Goal: Task Accomplishment & Management: Manage account settings

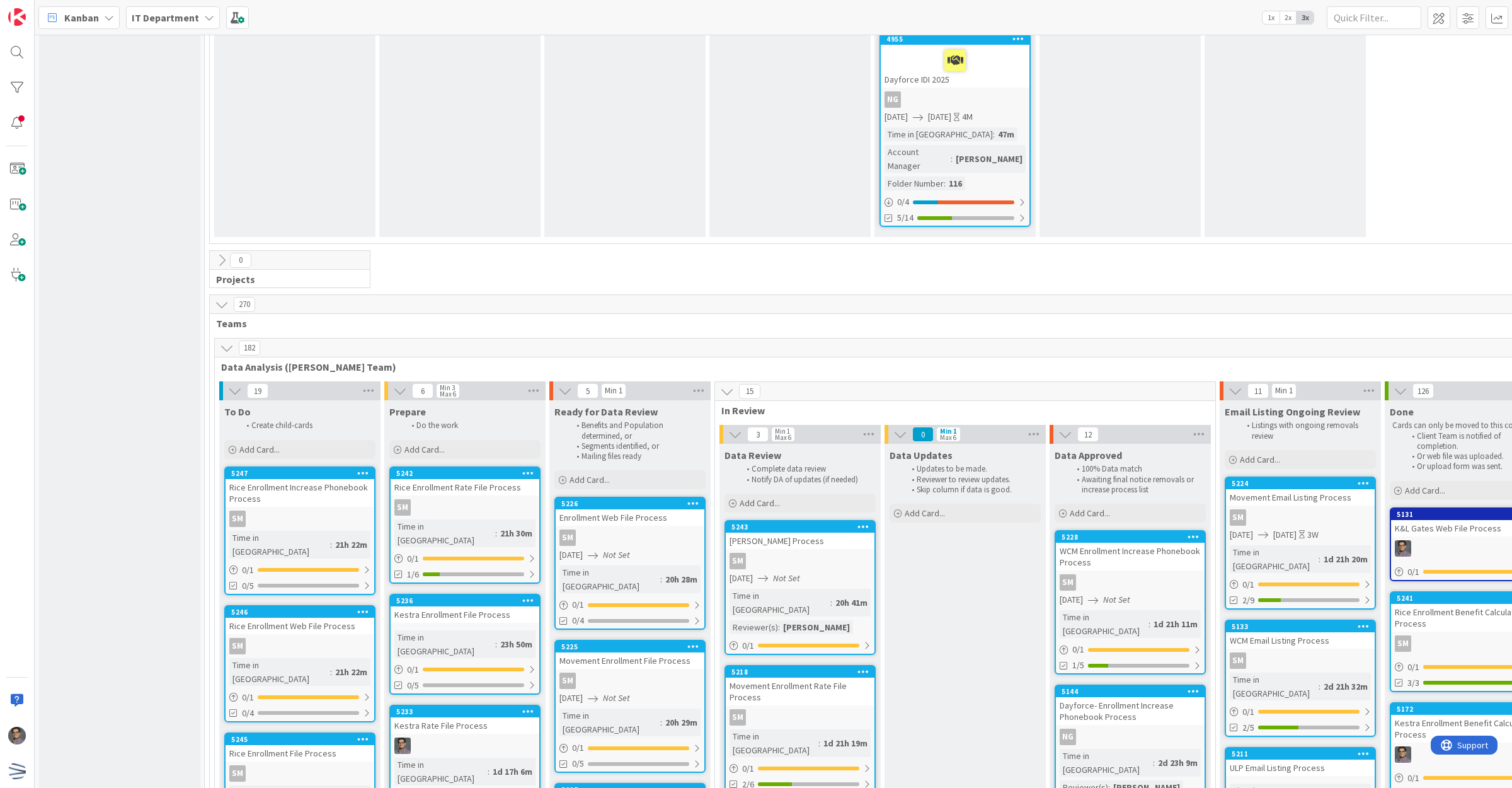
scroll to position [3080, 0]
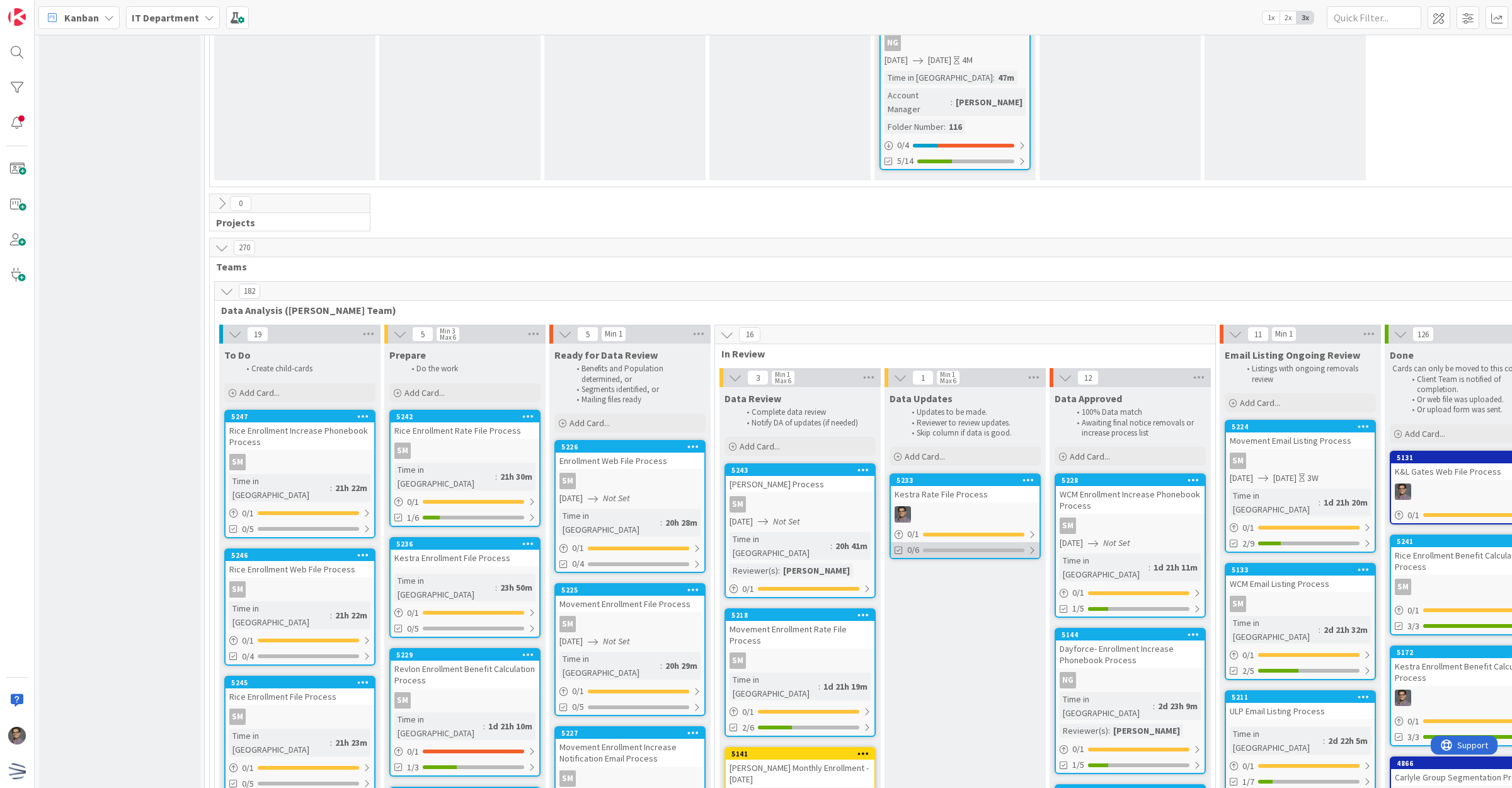
click at [1035, 545] on div at bounding box center [1032, 550] width 8 height 10
click at [902, 576] on icon at bounding box center [899, 581] width 10 height 10
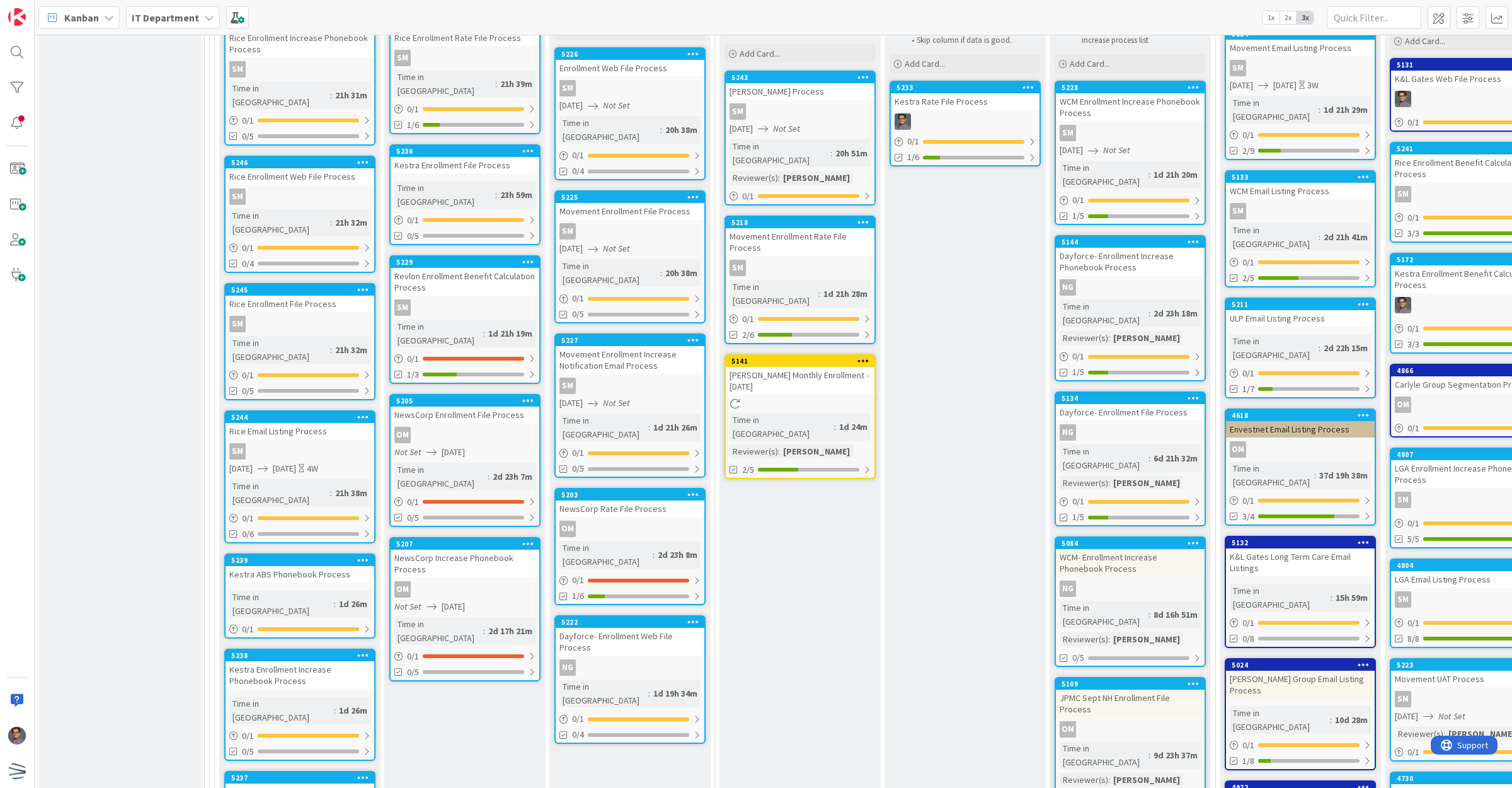
scroll to position [3496, 0]
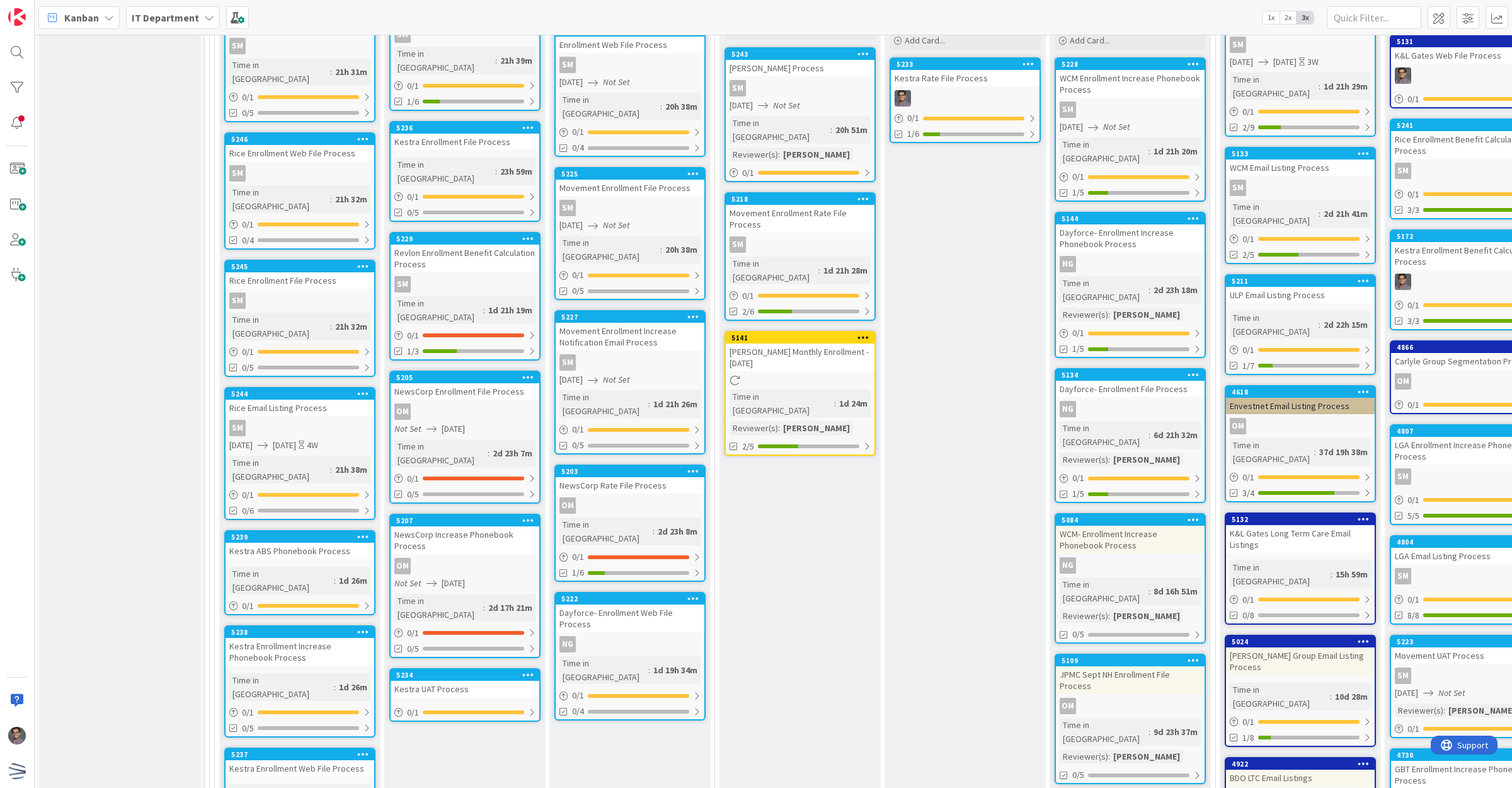
click at [462, 681] on div "Kestra UAT Process" at bounding box center [465, 689] width 149 height 17
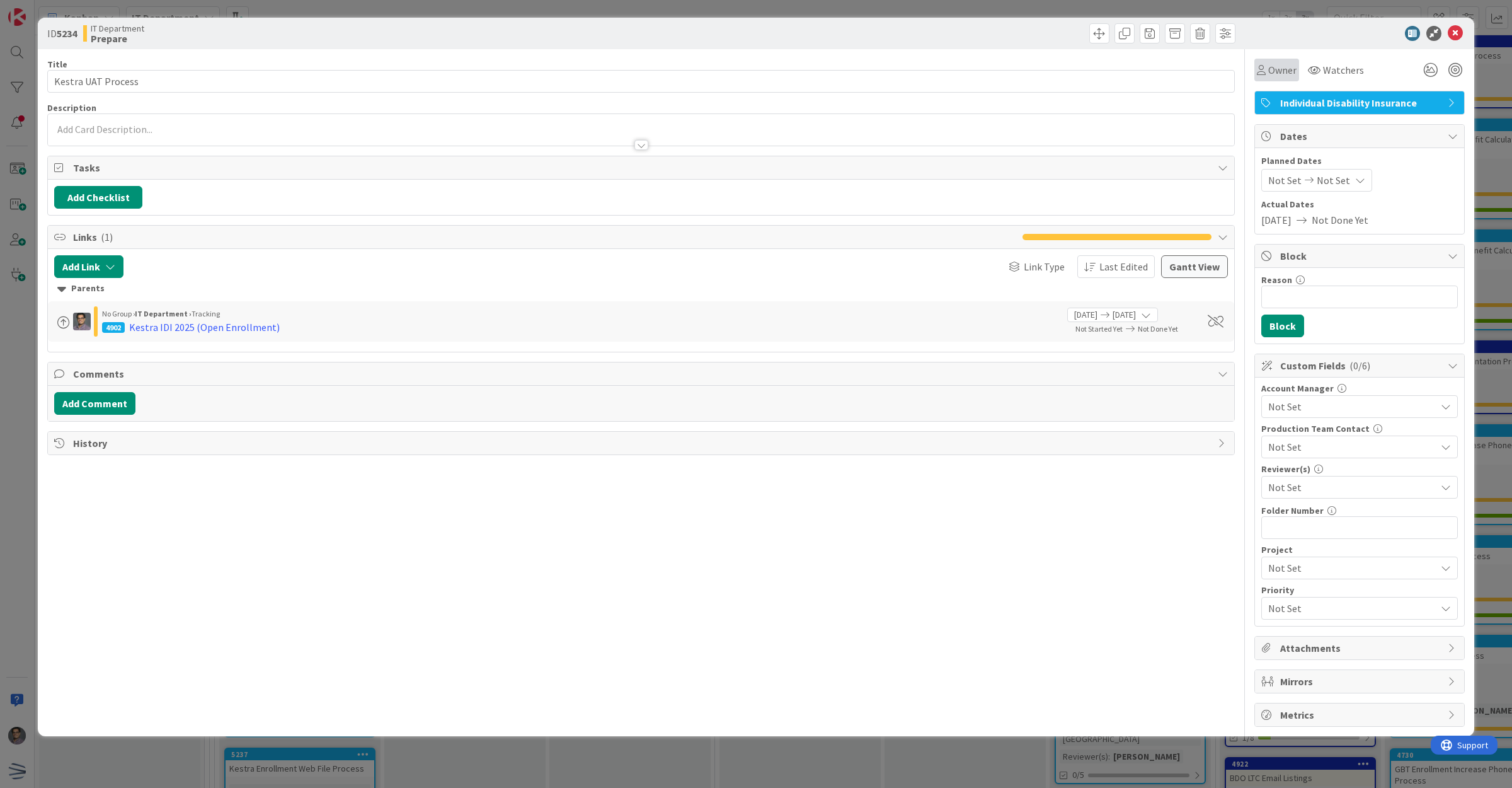
click at [1269, 65] on span "Owner" at bounding box center [1283, 69] width 29 height 15
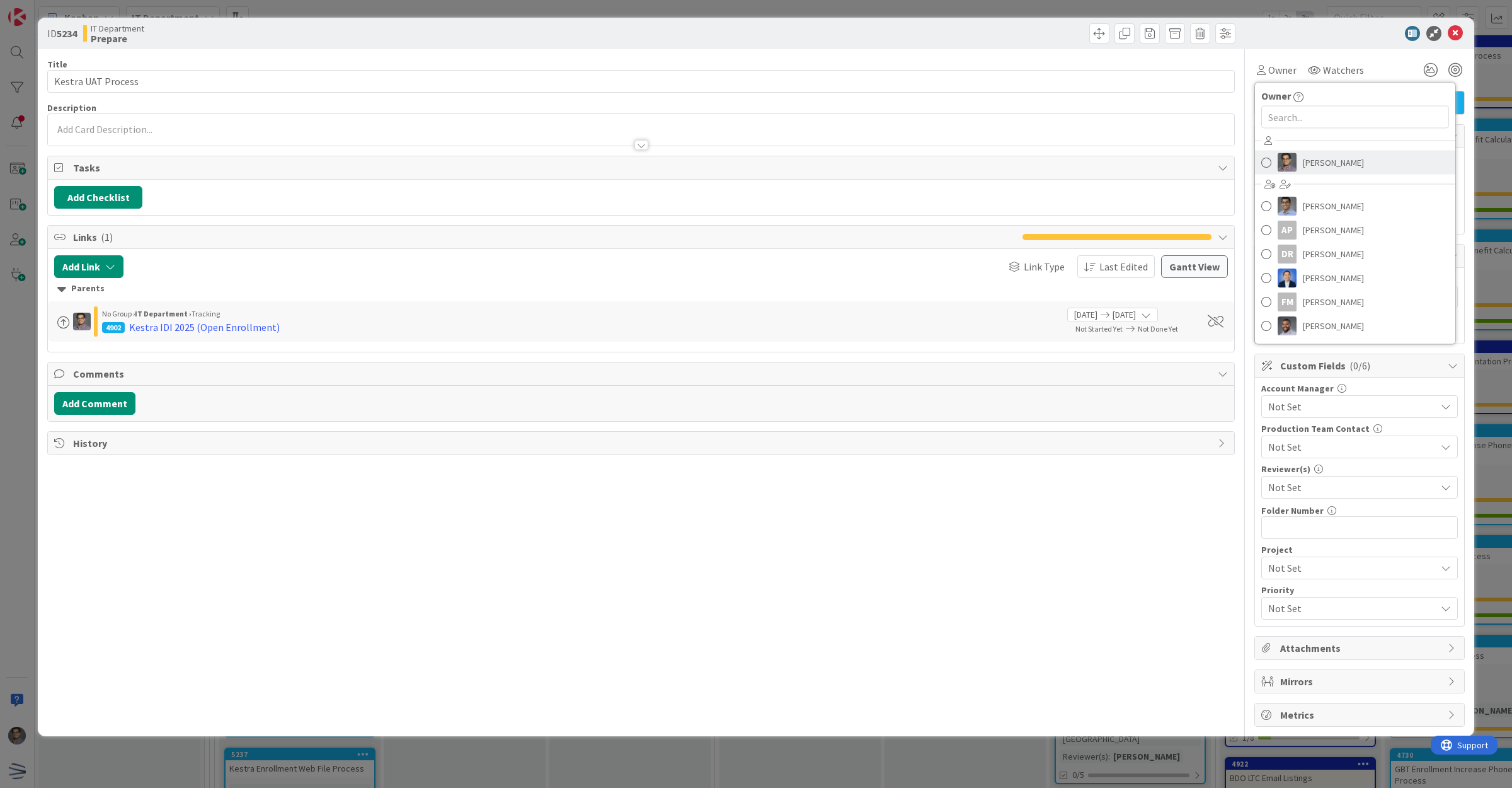
click at [1311, 156] on span "[PERSON_NAME]" at bounding box center [1333, 162] width 61 height 19
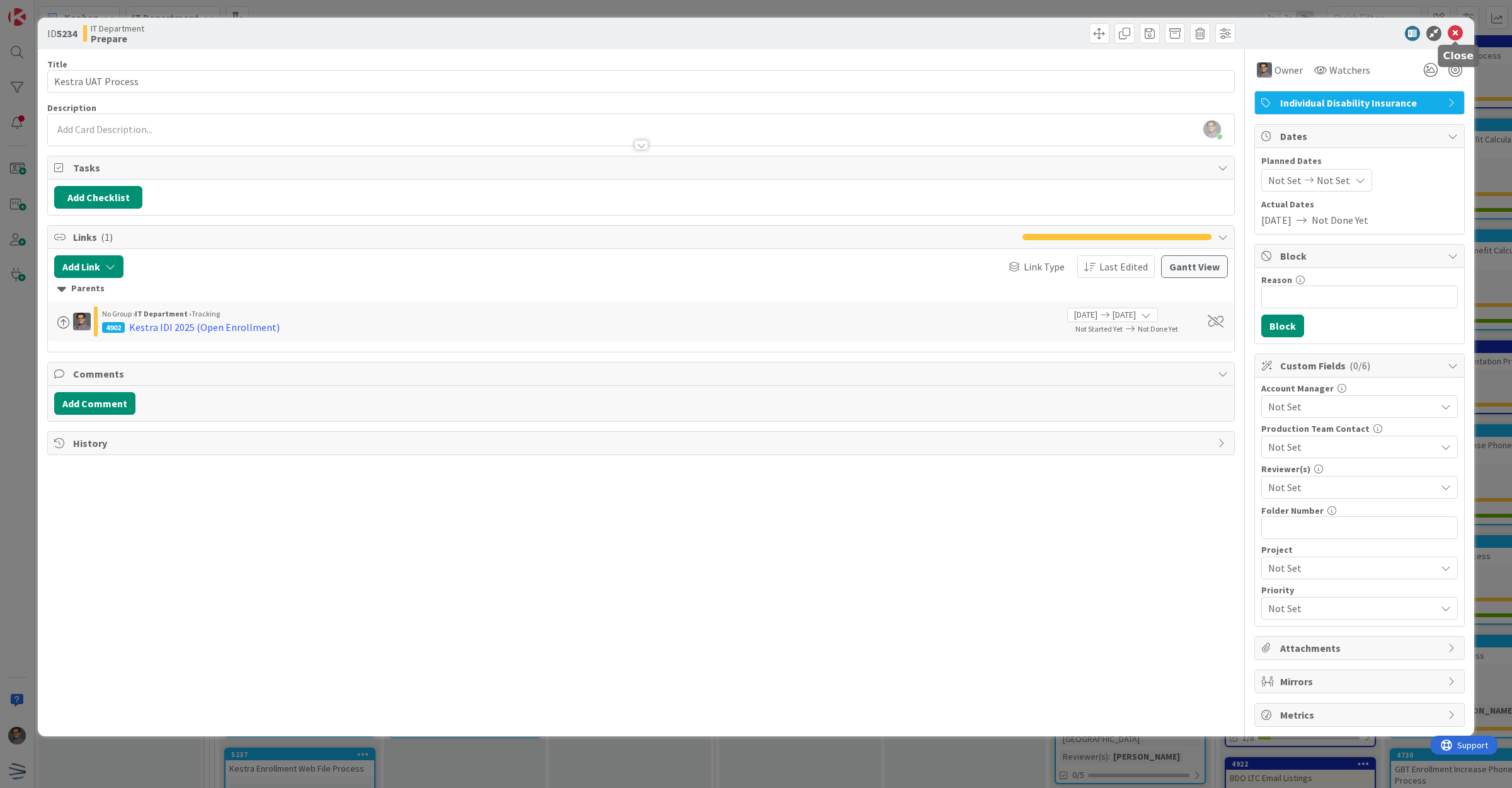
click at [1459, 27] on icon at bounding box center [1455, 33] width 15 height 15
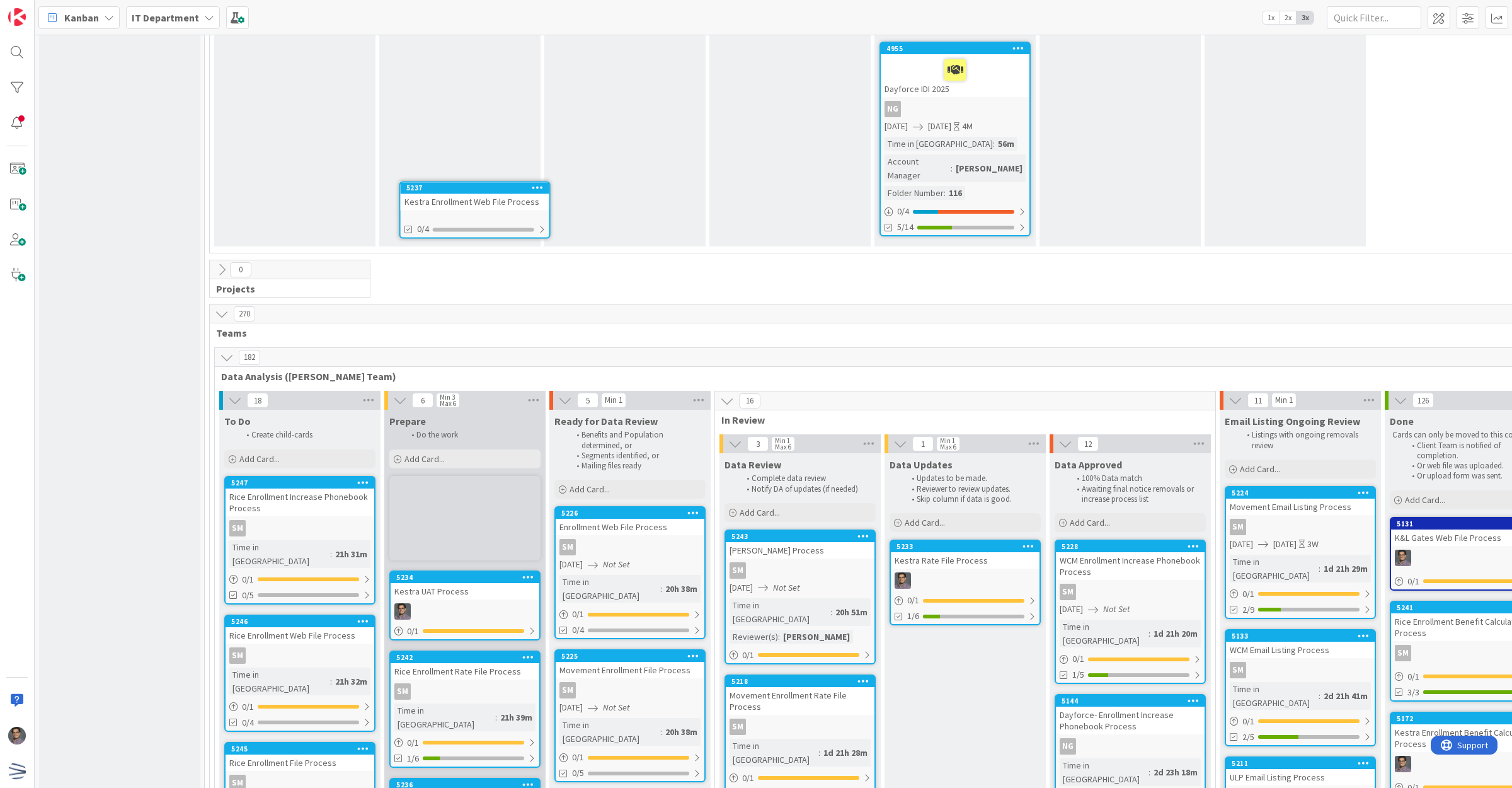
scroll to position [3011, 0]
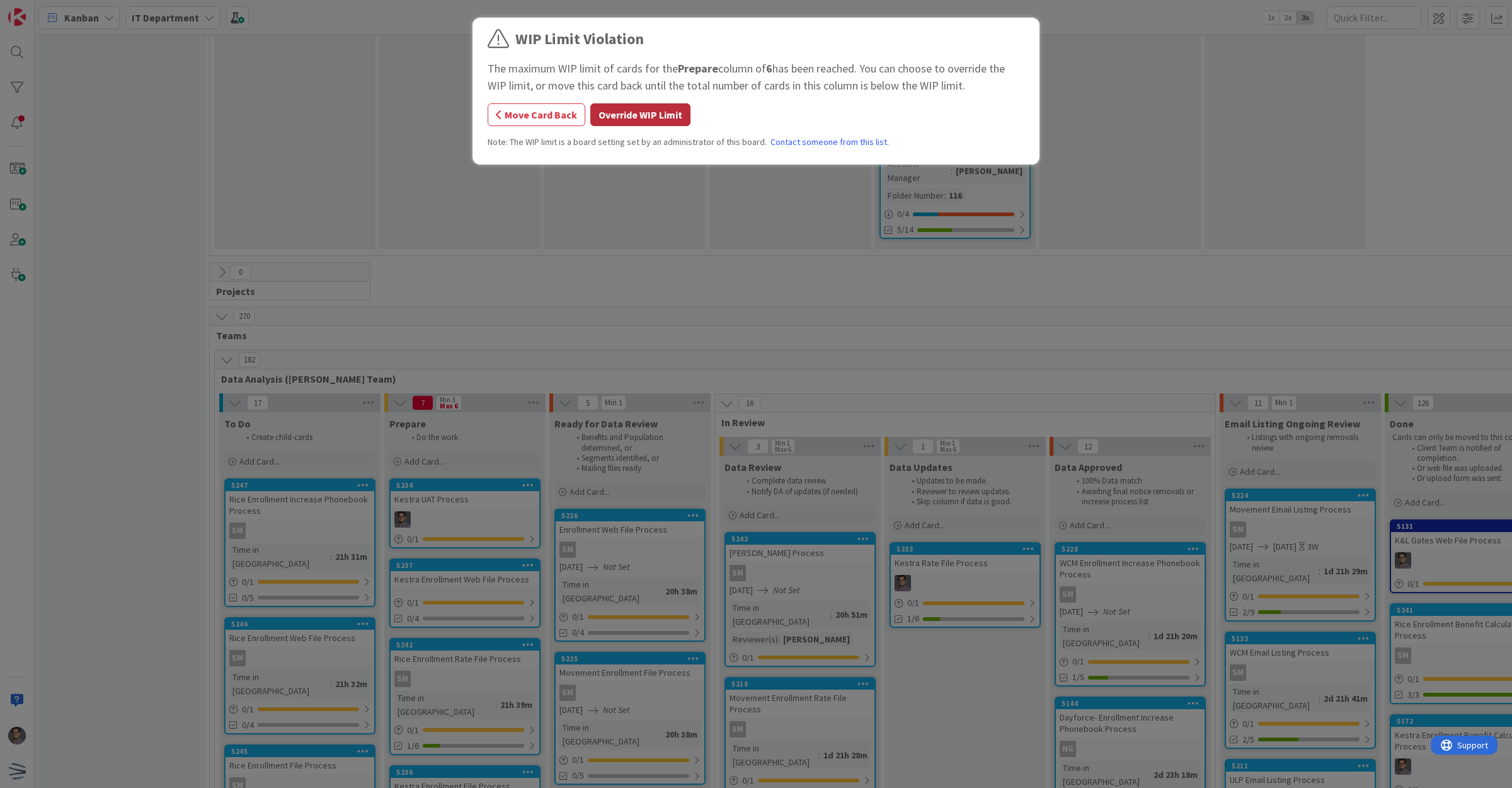
click at [628, 114] on button "Override WIP Limit" at bounding box center [641, 115] width 100 height 23
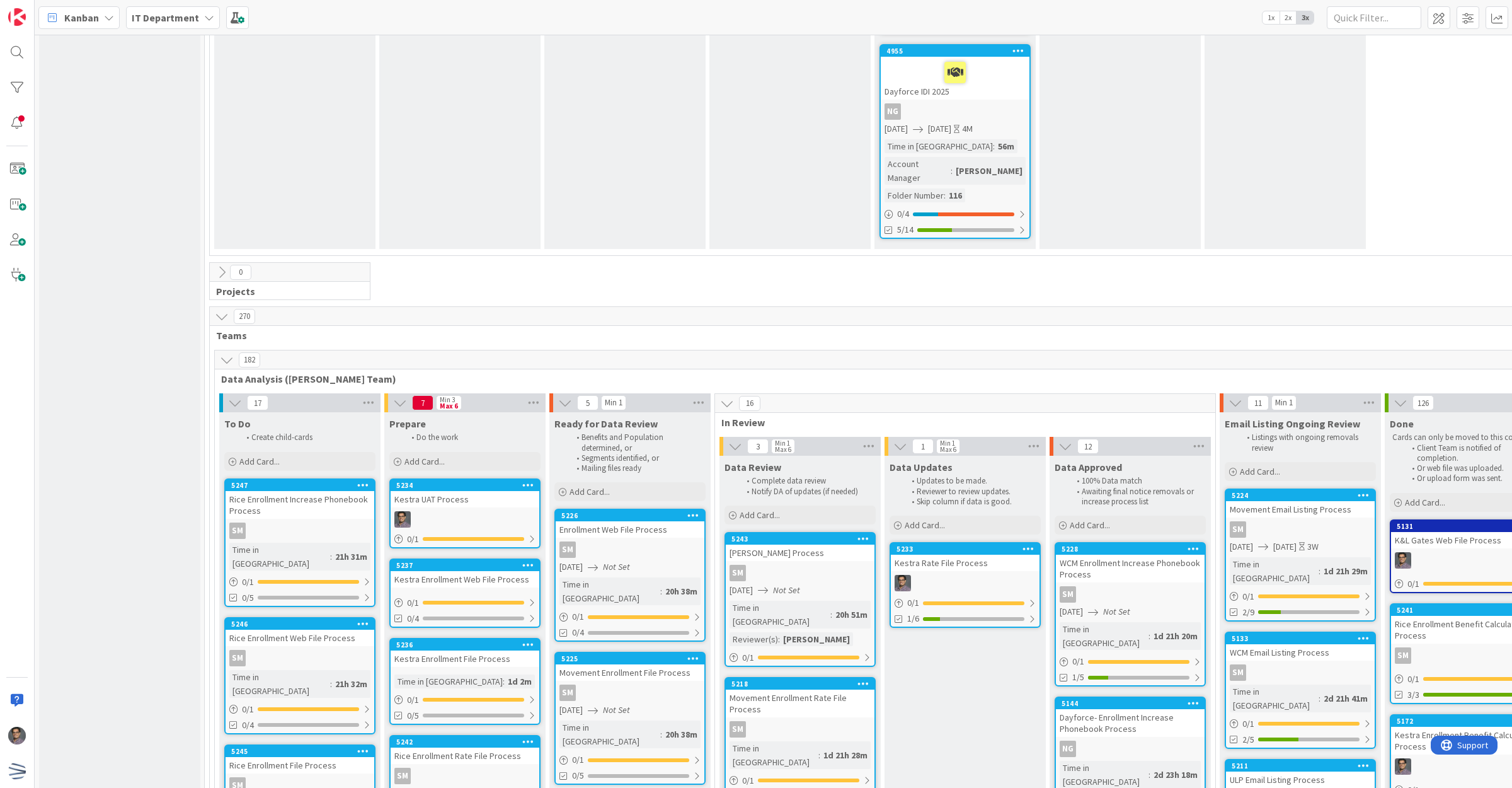
click at [467, 571] on div "Kestra Enrollment Web File Process" at bounding box center [465, 579] width 149 height 17
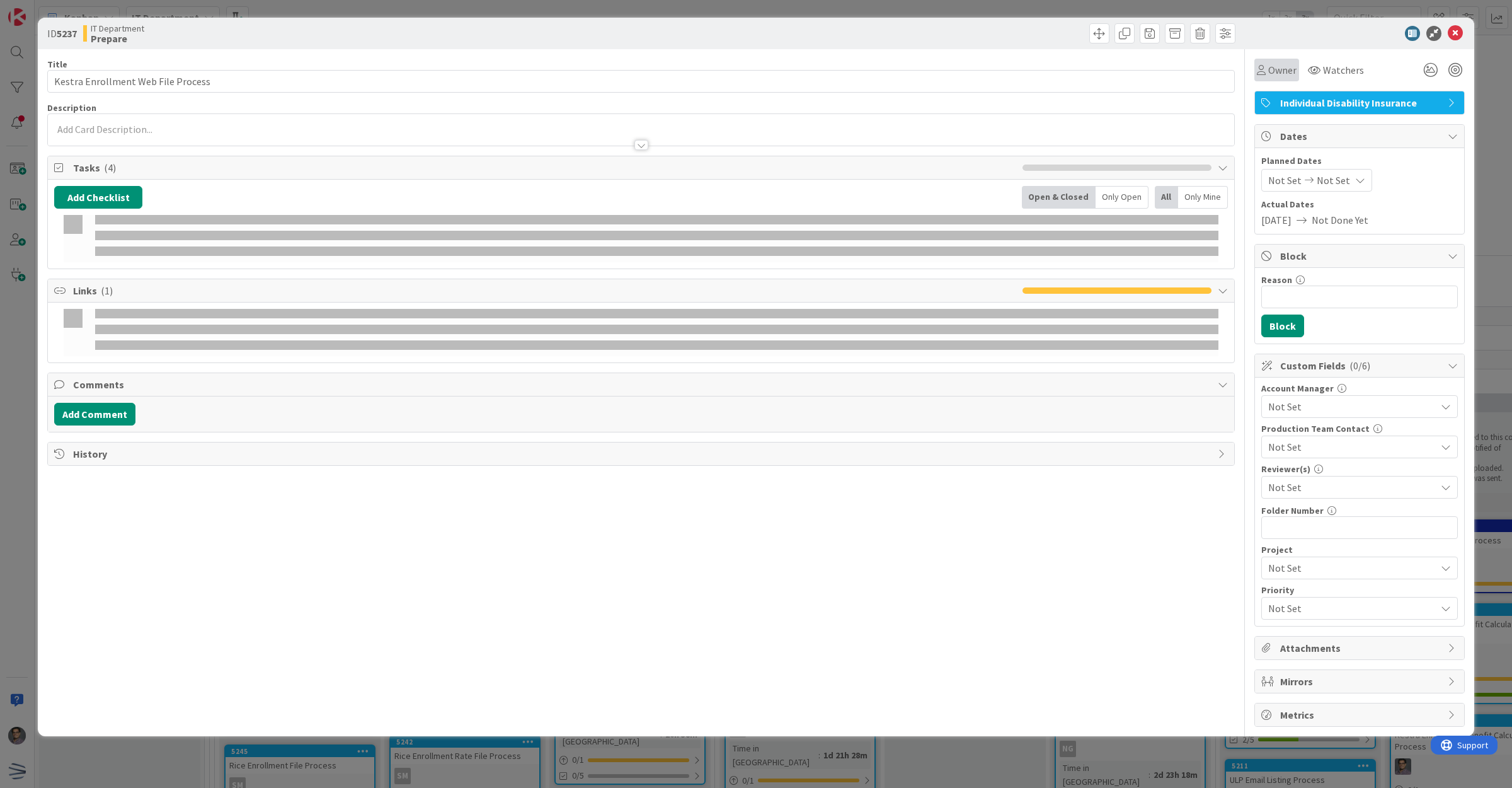
click at [1281, 74] on span "Owner" at bounding box center [1283, 69] width 29 height 15
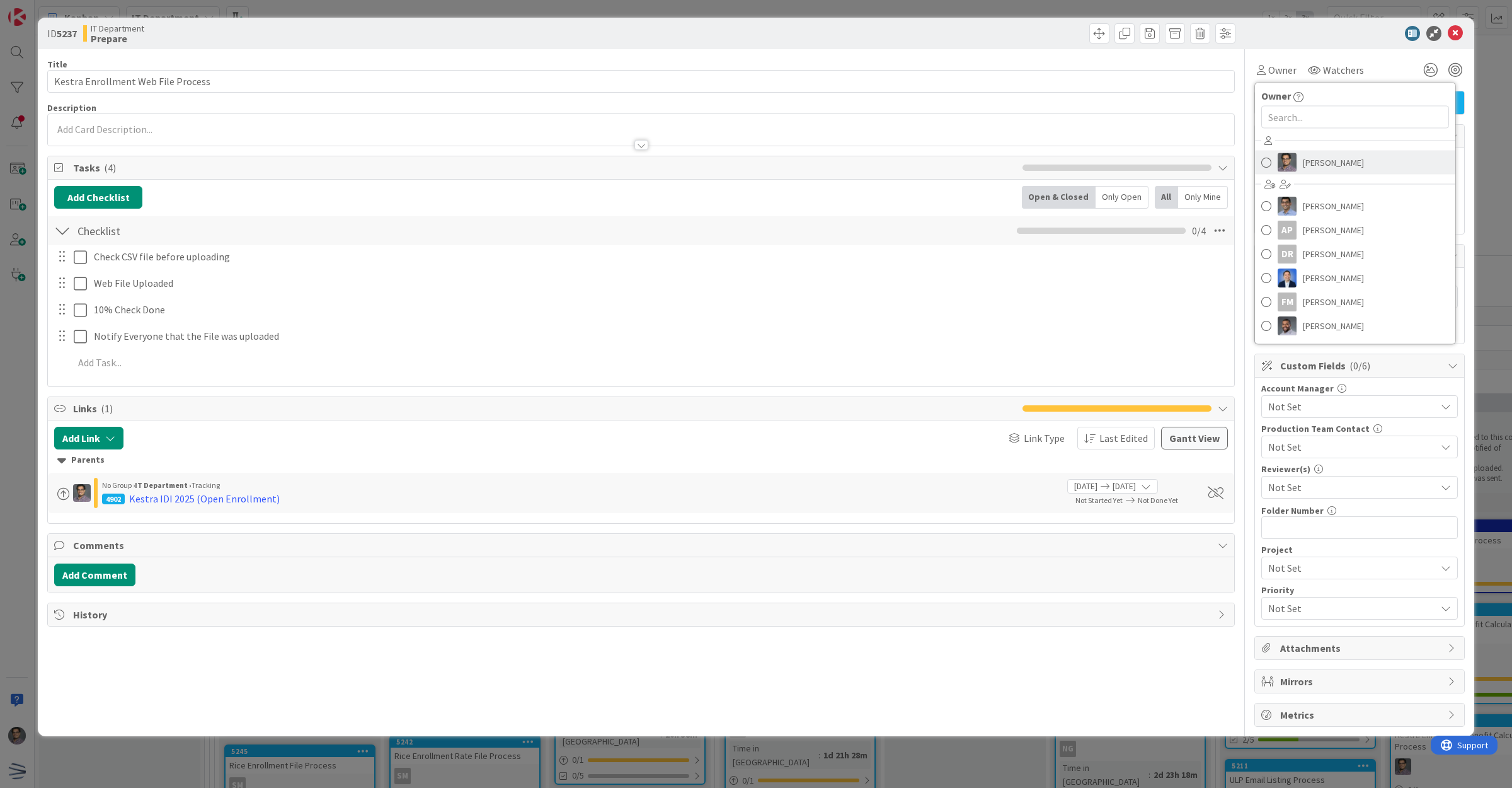
click at [1315, 161] on span "[PERSON_NAME]" at bounding box center [1333, 162] width 61 height 19
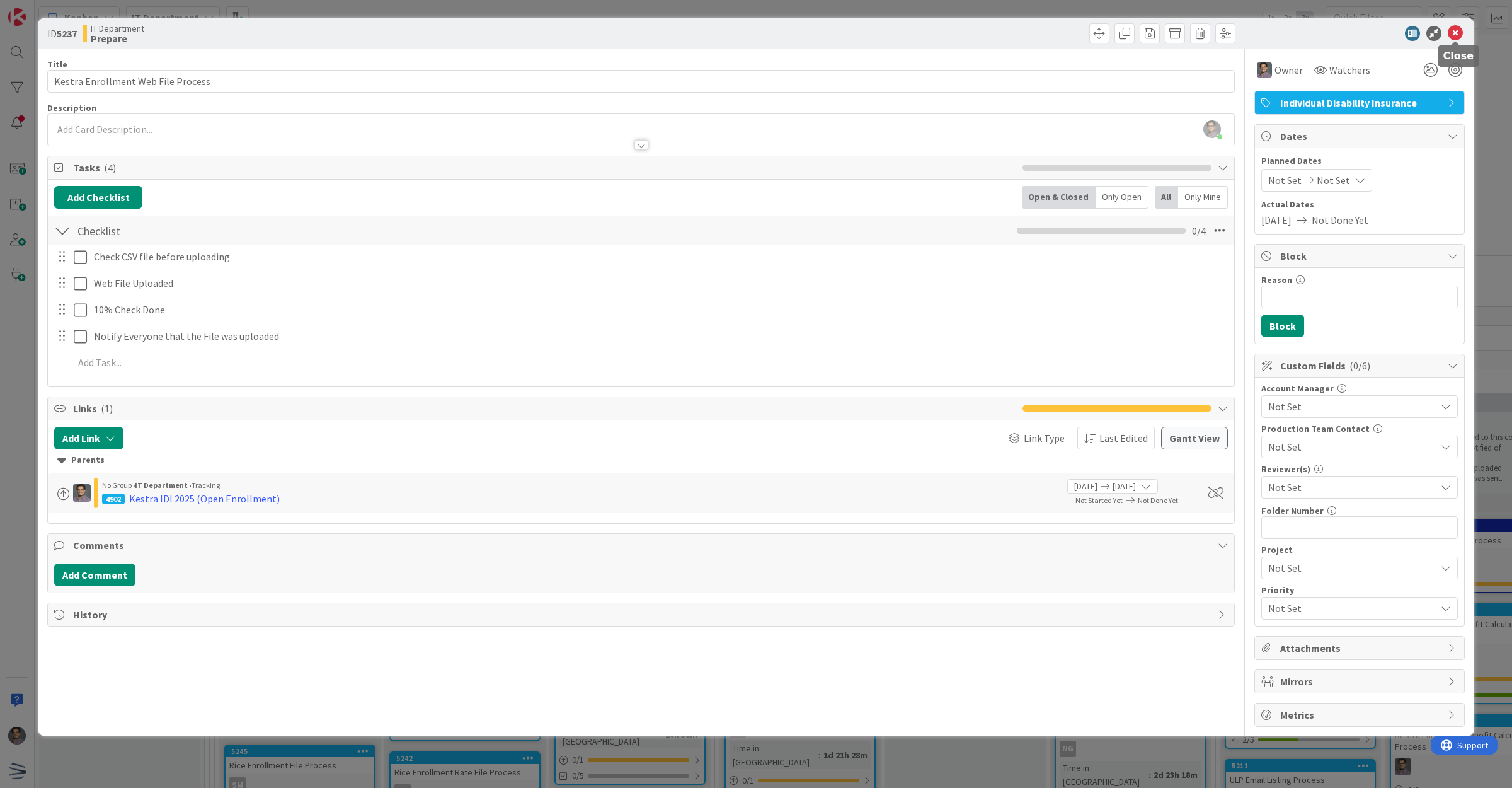
click at [1453, 33] on icon at bounding box center [1455, 33] width 15 height 15
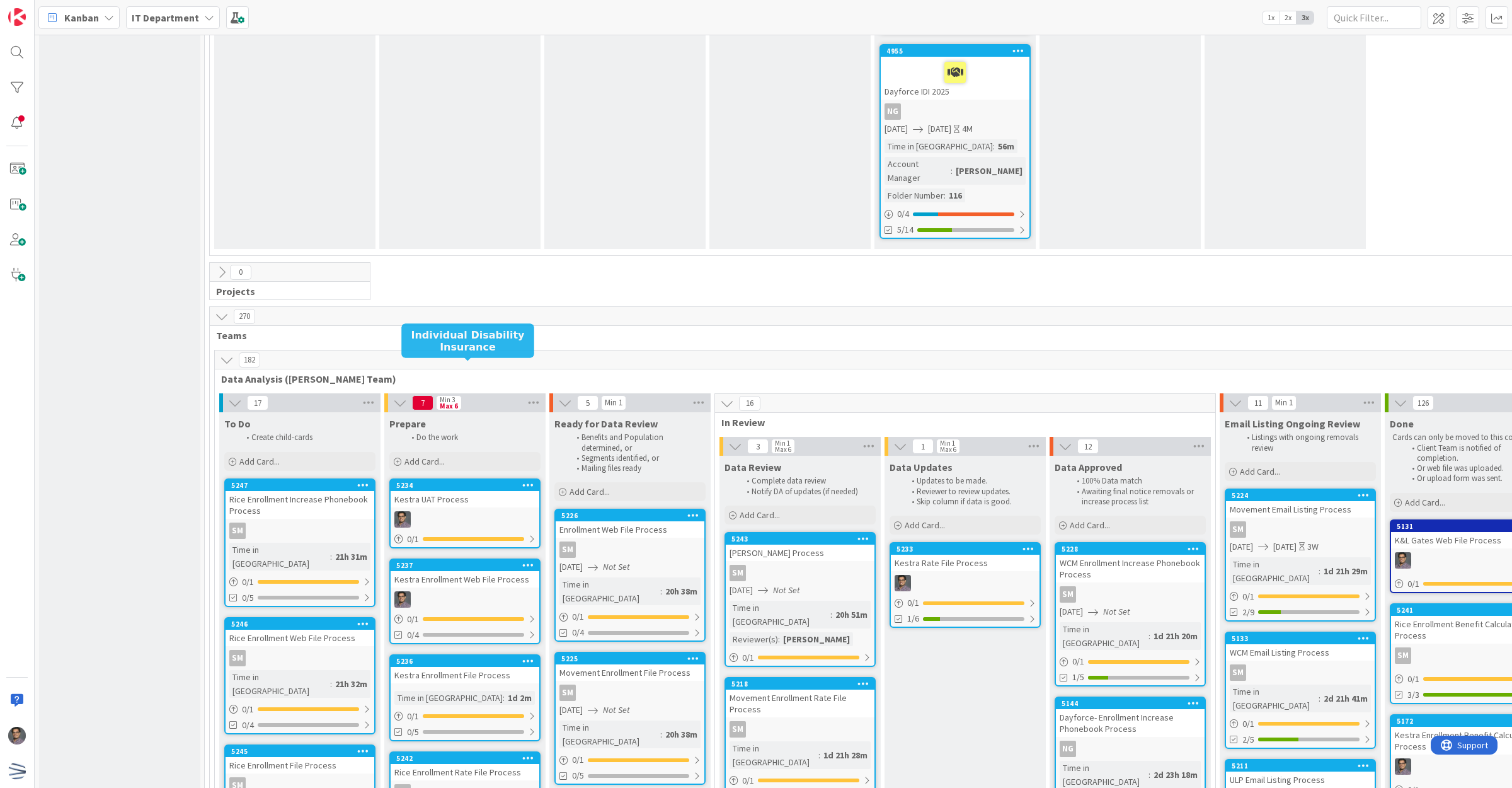
click at [481, 667] on div "Kestra Enrollment File Process" at bounding box center [465, 675] width 149 height 17
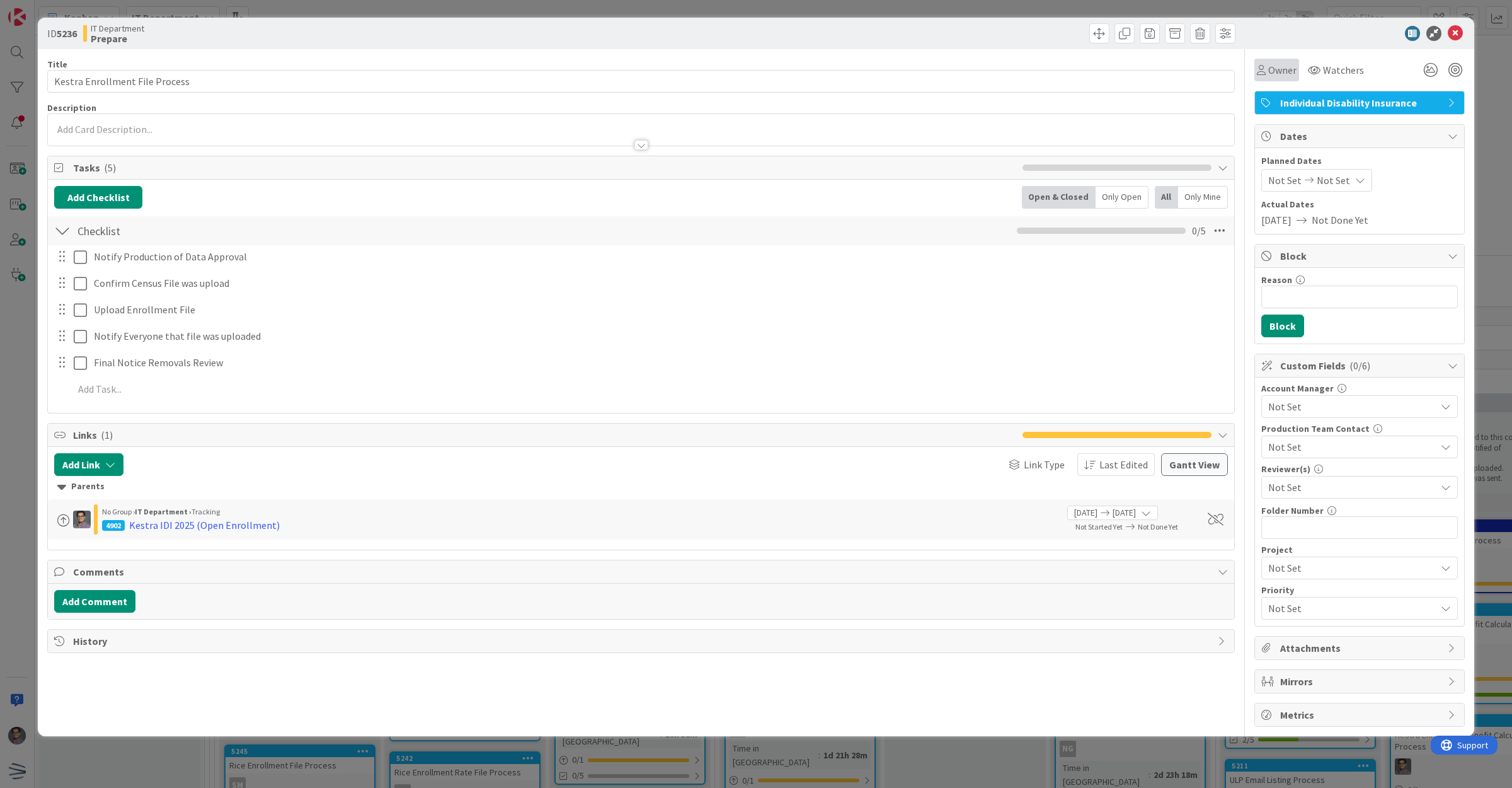
click at [1278, 77] on div "Owner" at bounding box center [1276, 70] width 45 height 23
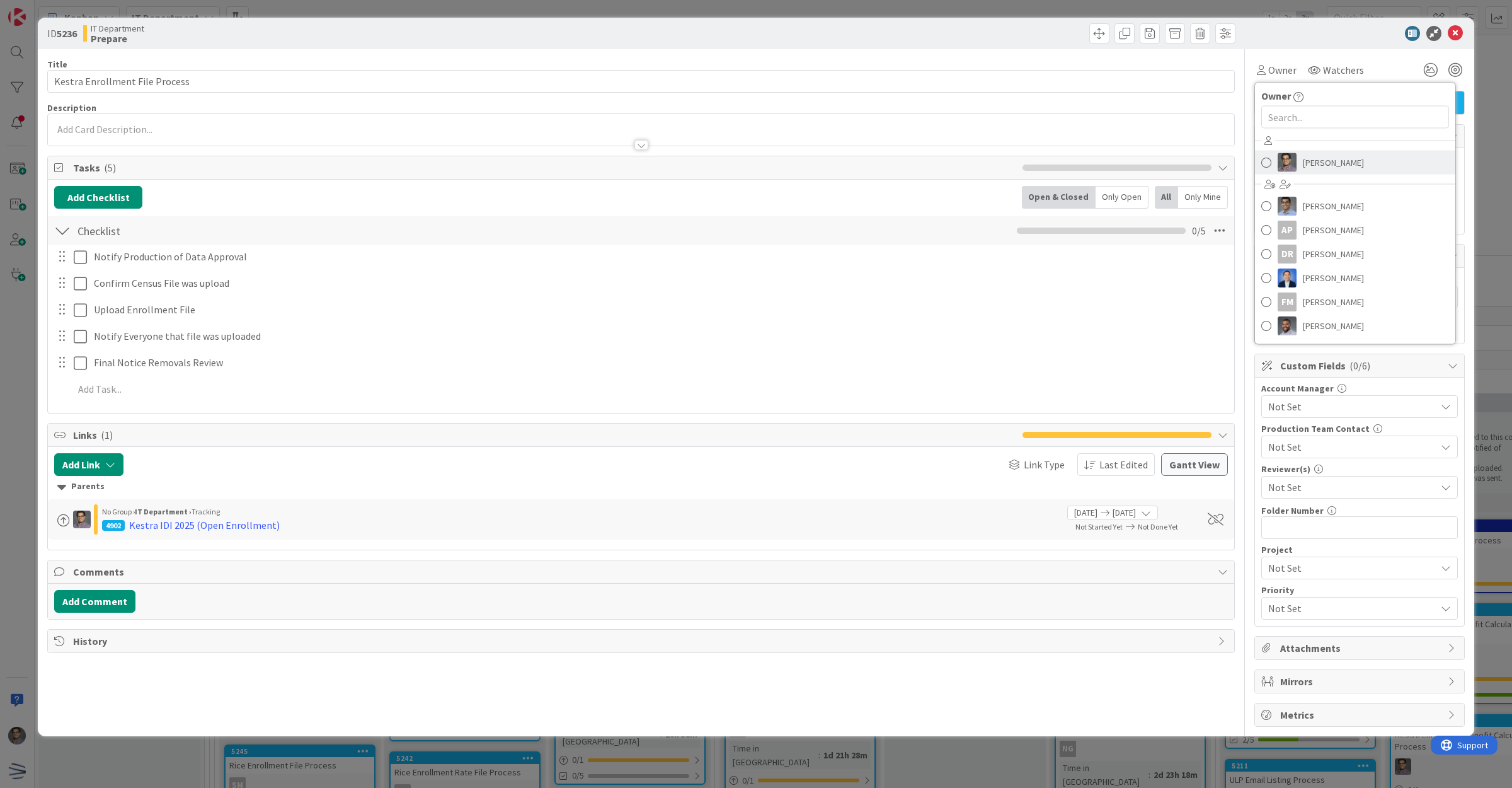
click at [1319, 171] on span "[PERSON_NAME]" at bounding box center [1333, 162] width 61 height 19
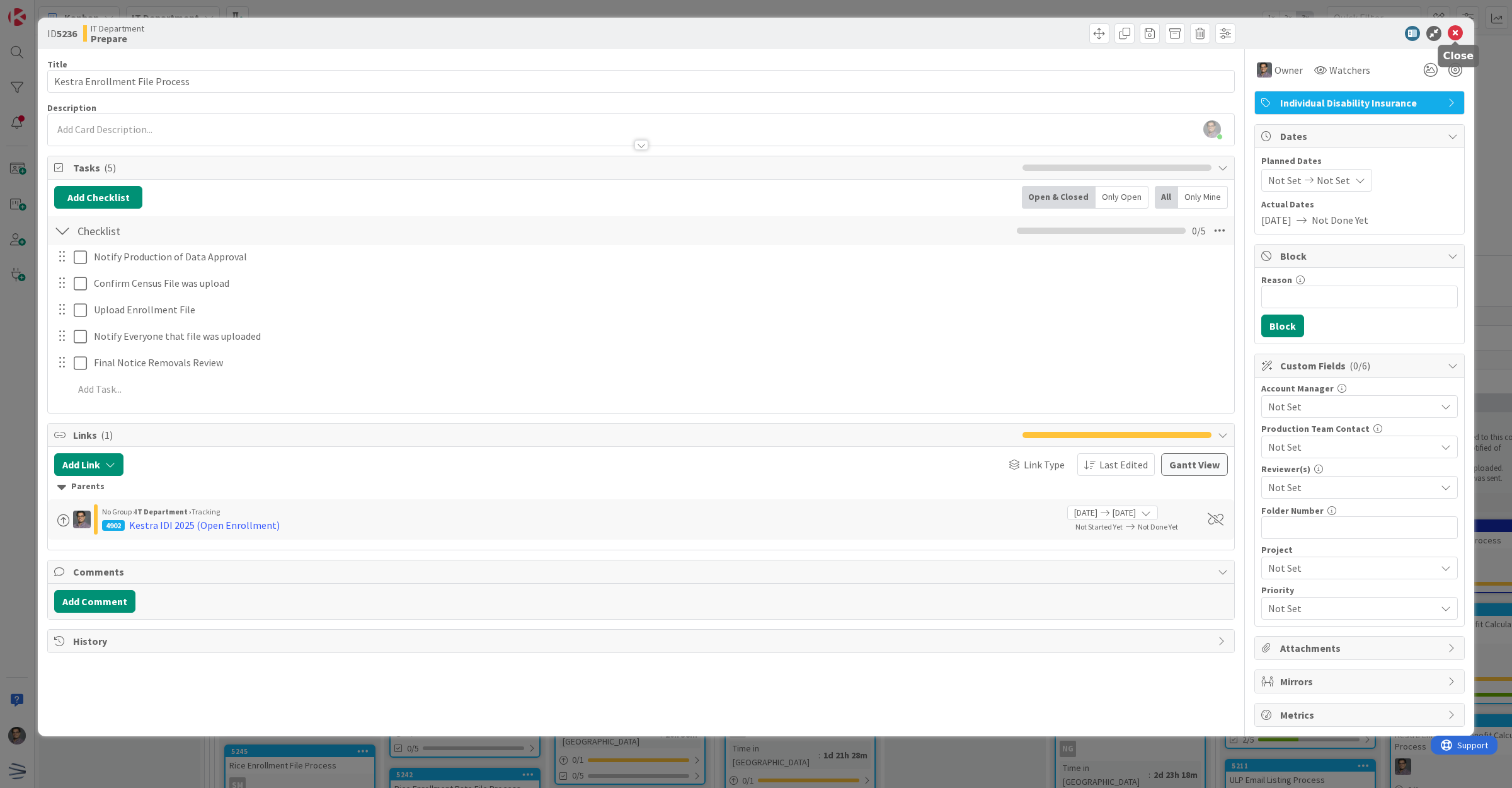
click at [1459, 37] on icon at bounding box center [1455, 33] width 15 height 15
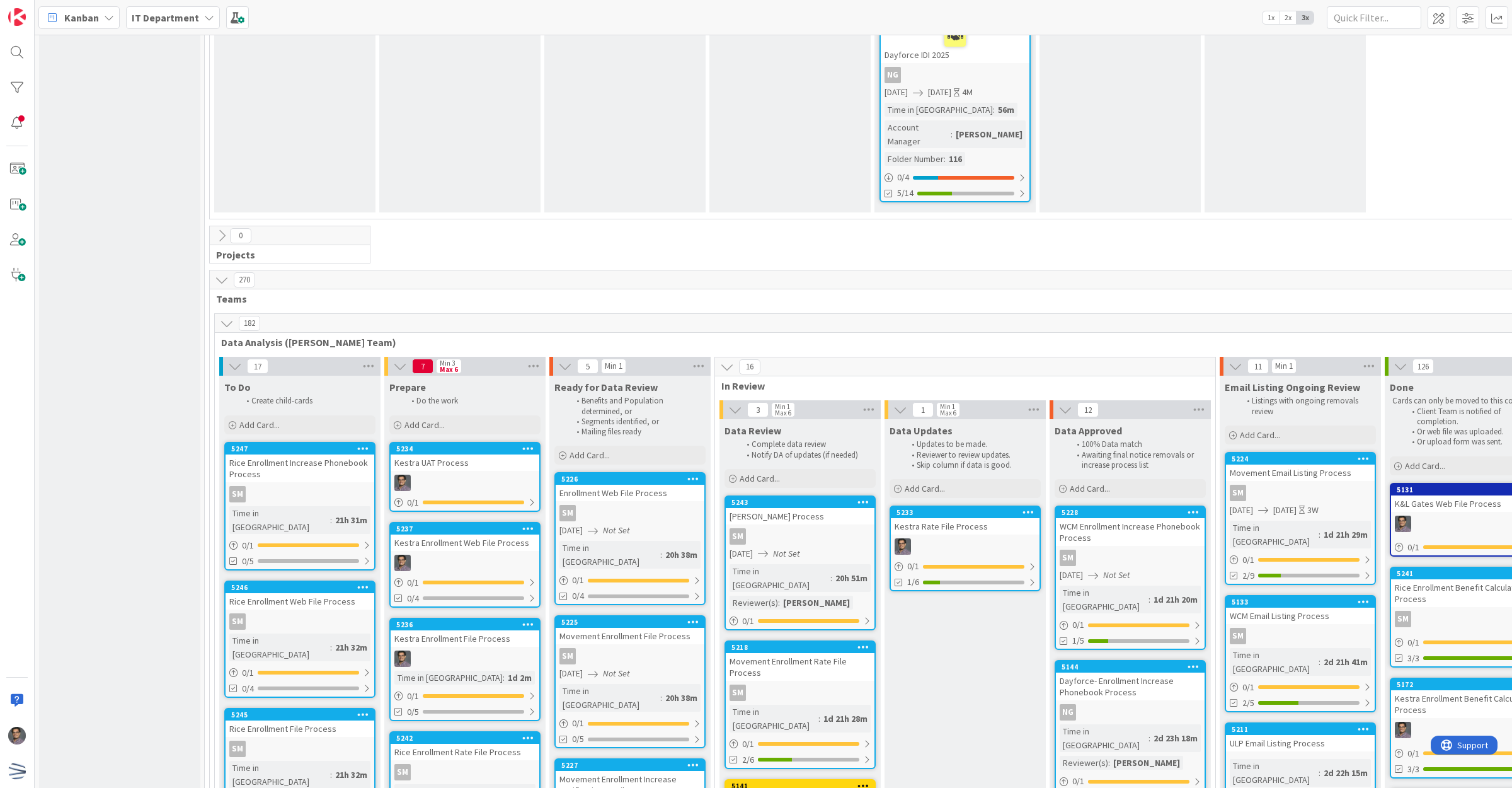
scroll to position [3011, 0]
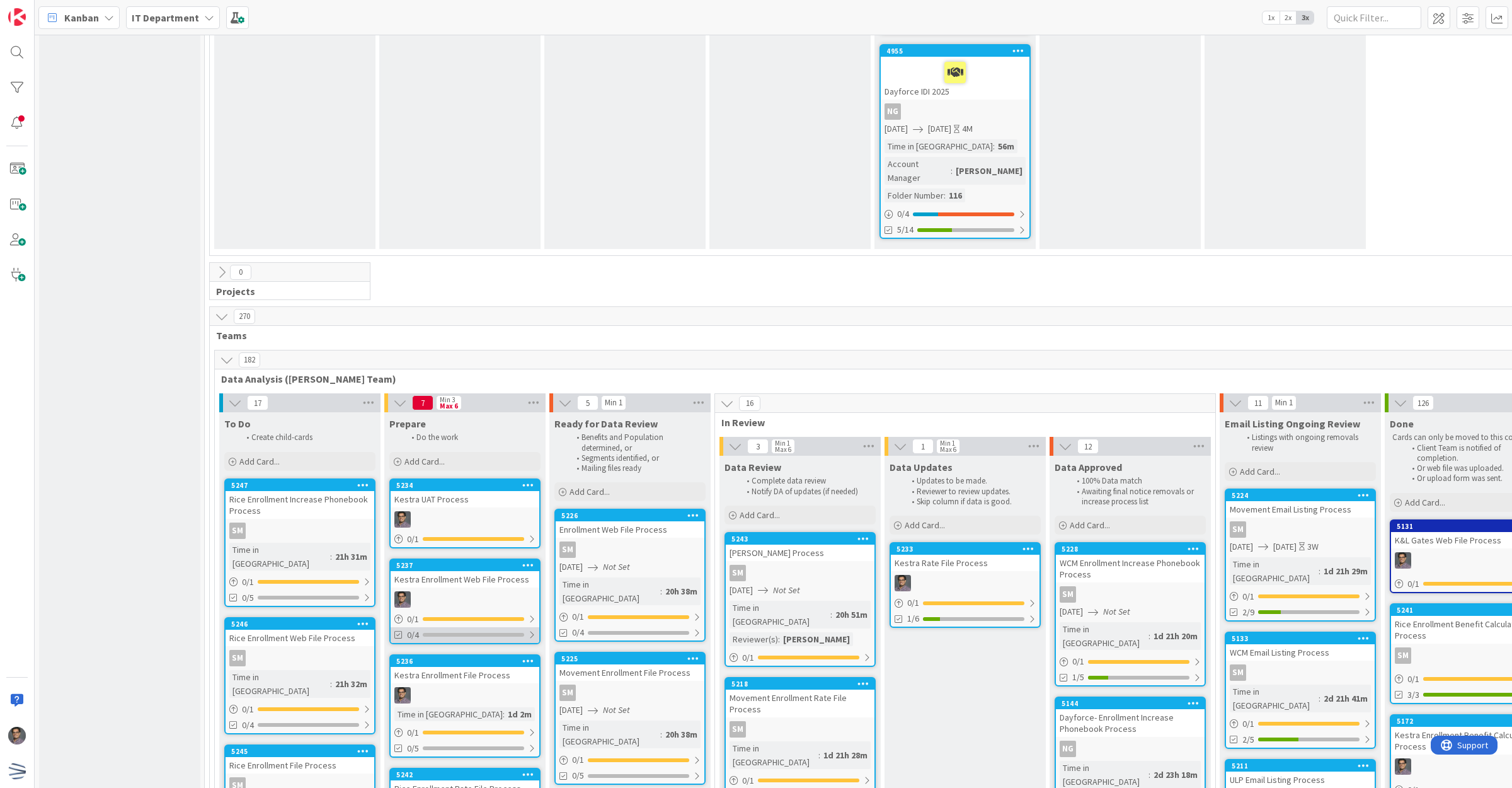
click at [510, 627] on div "0/4" at bounding box center [465, 635] width 149 height 16
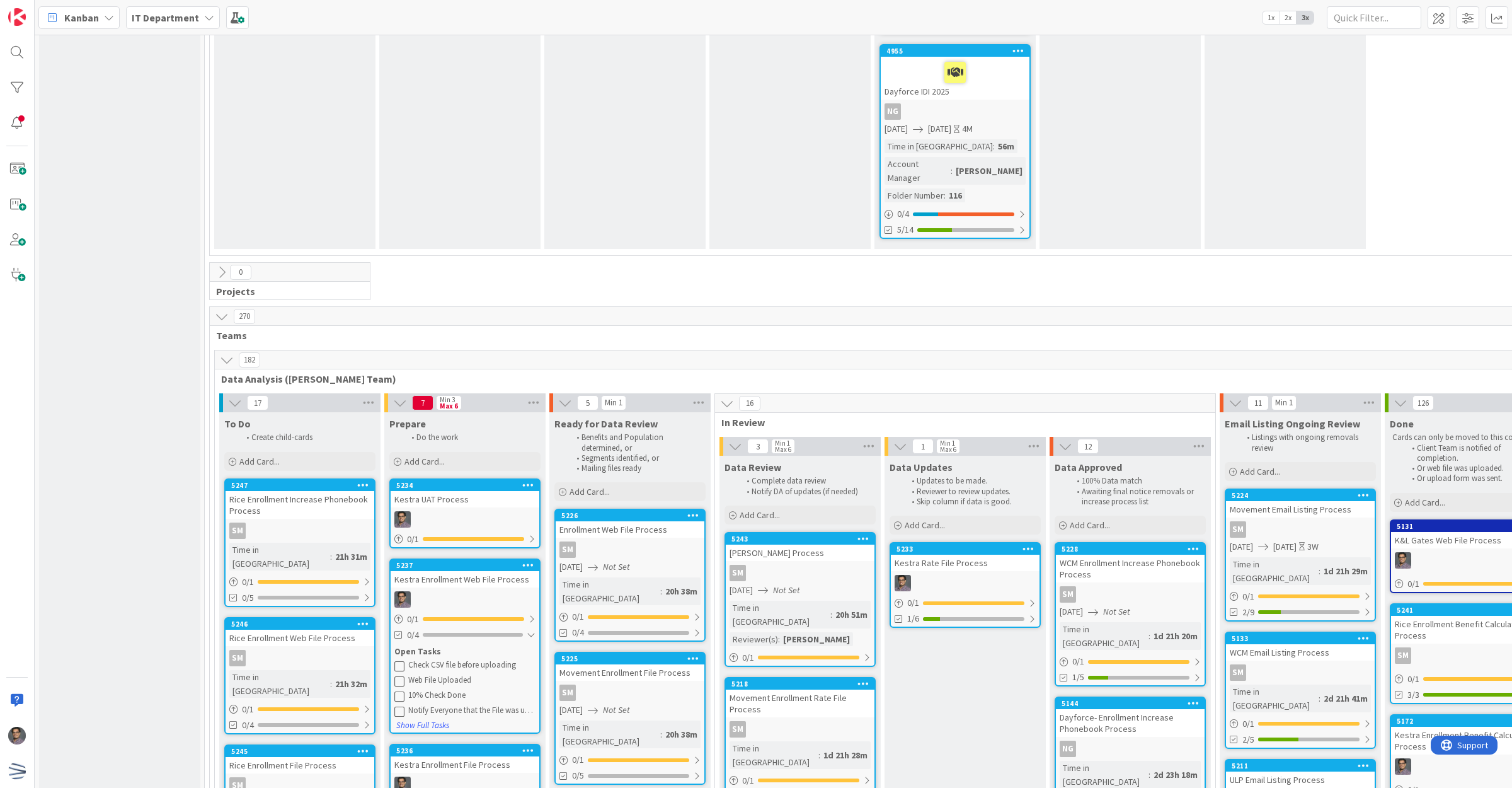
click at [531, 560] on icon at bounding box center [528, 564] width 12 height 9
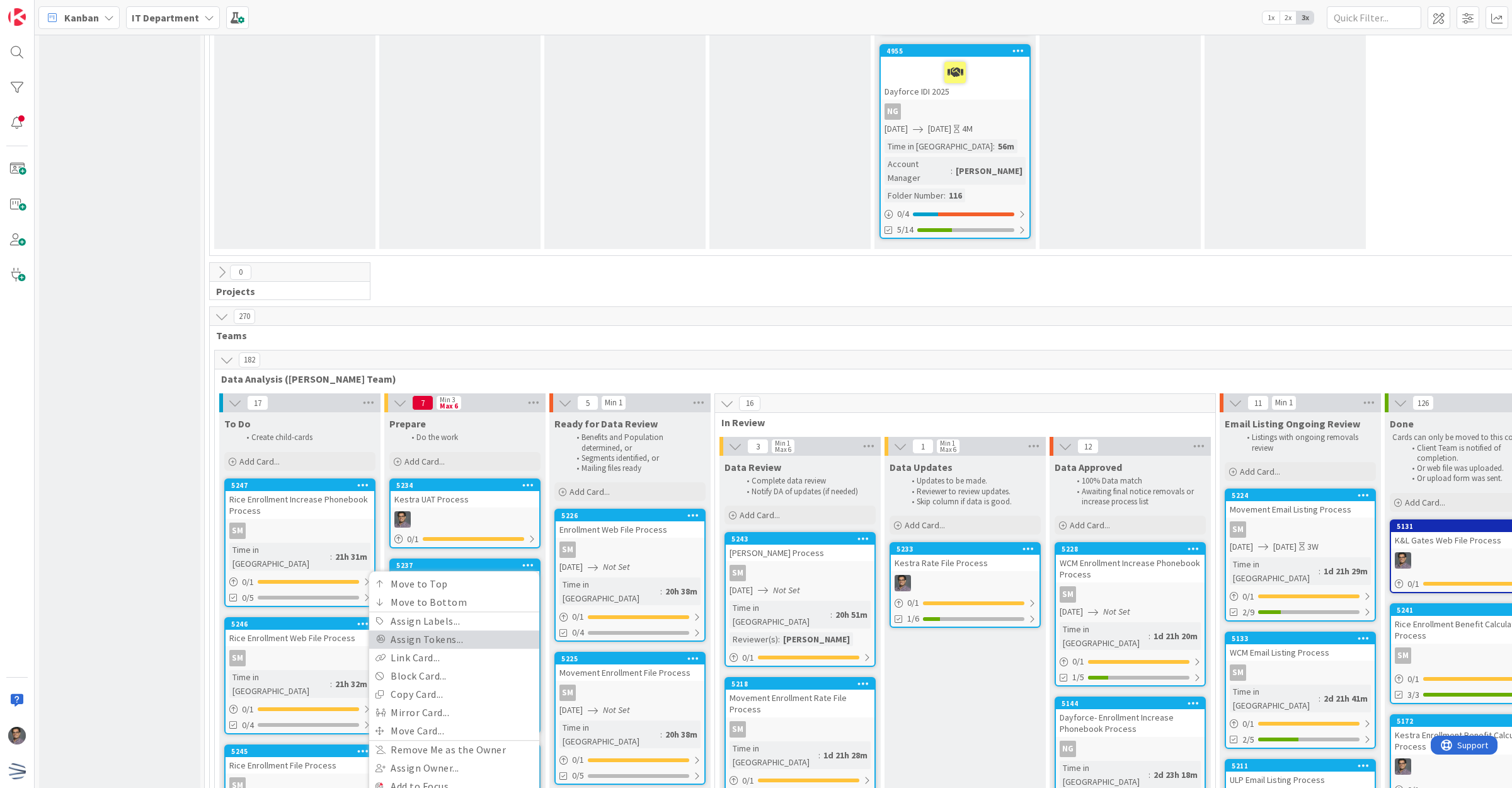
click at [450, 630] on link "Assign Tokens..." at bounding box center [454, 639] width 170 height 18
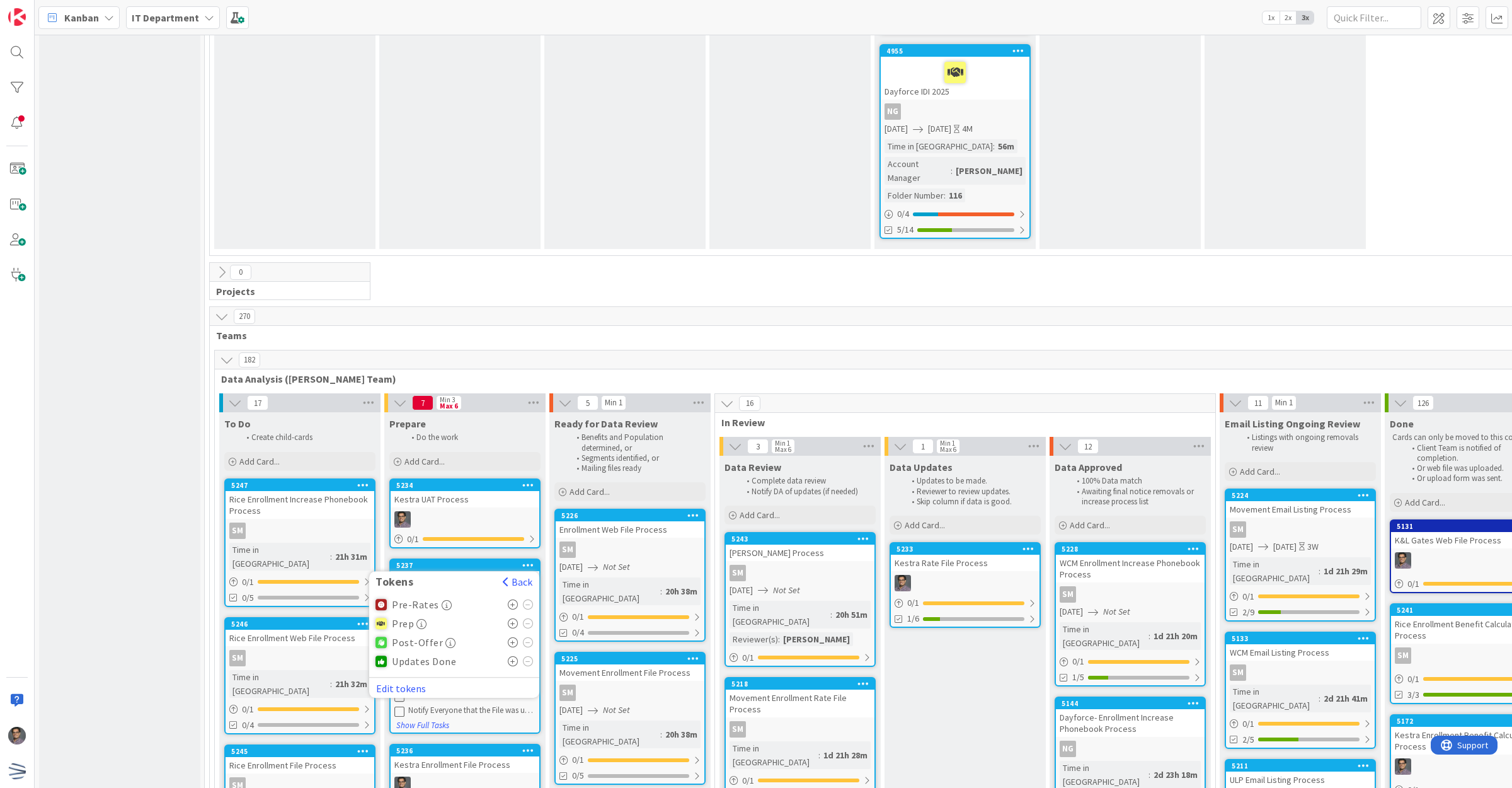
click at [510, 618] on icon at bounding box center [512, 623] width 10 height 10
click at [531, 618] on icon at bounding box center [528, 623] width 10 height 10
click at [525, 627] on div "0/4" at bounding box center [465, 635] width 149 height 16
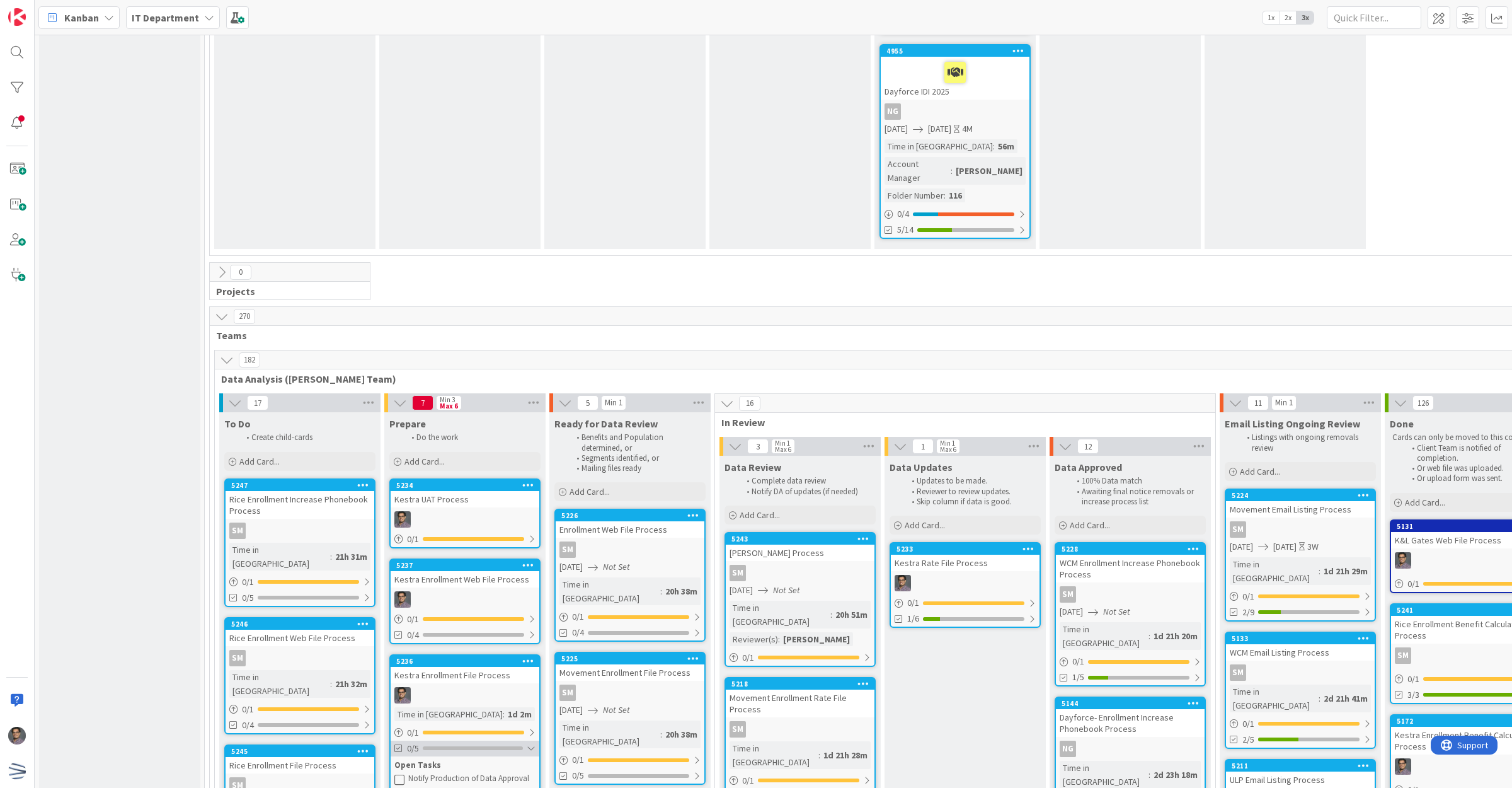
click at [534, 743] on div at bounding box center [531, 747] width 9 height 10
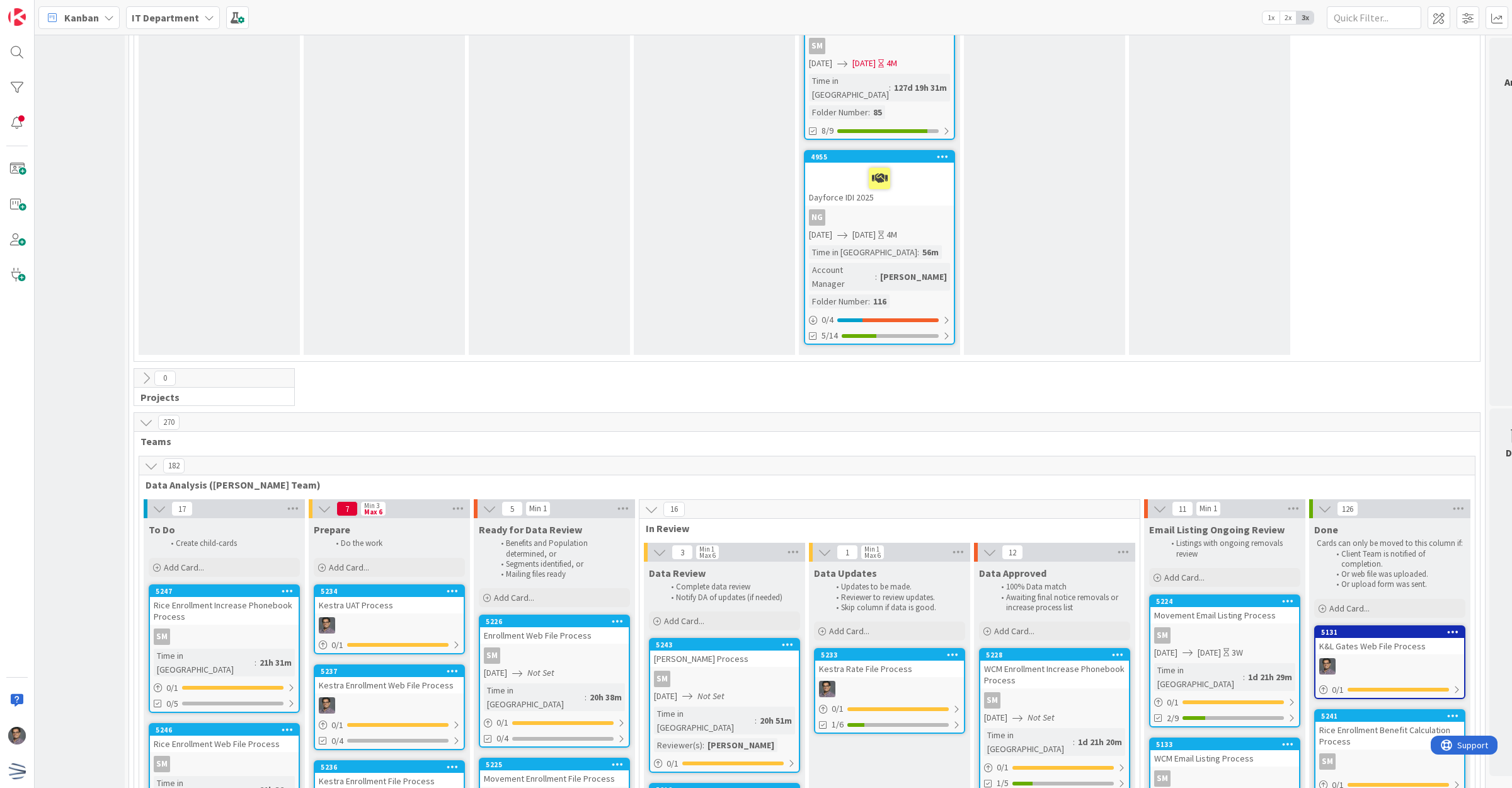
scroll to position [2932, 76]
